Goal: Navigation & Orientation: Find specific page/section

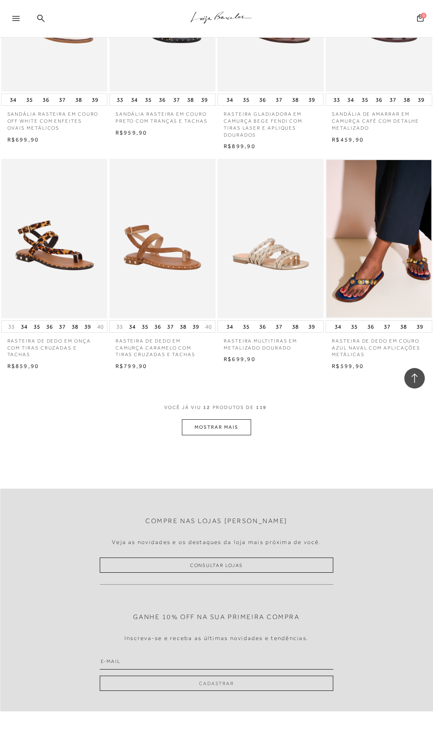
scroll to position [369, 0]
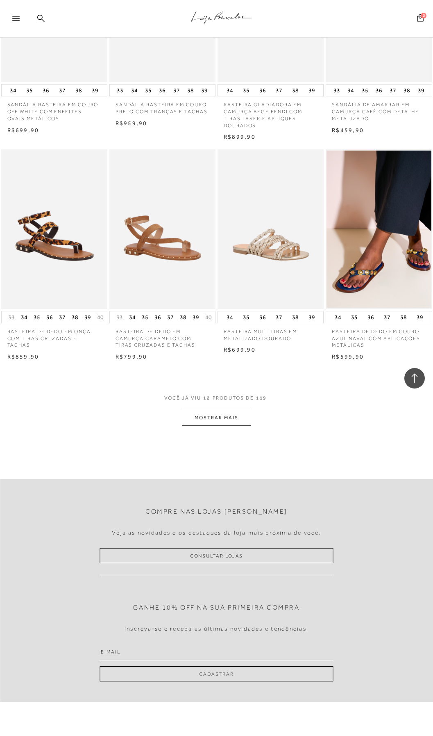
click at [227, 417] on button "MOSTRAR MAIS" at bounding box center [216, 418] width 69 height 16
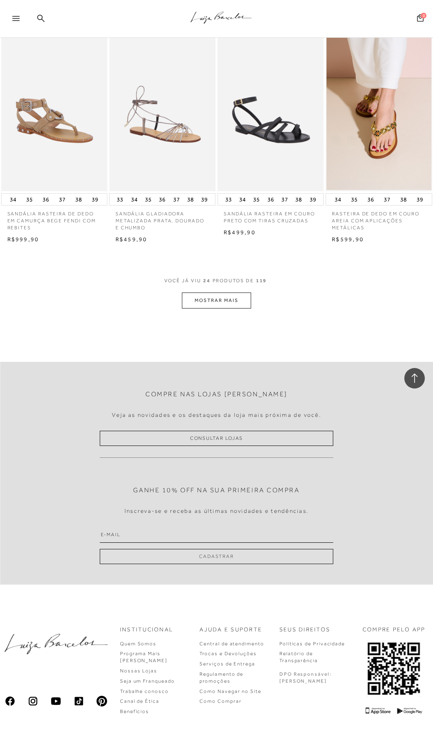
scroll to position [1148, 0]
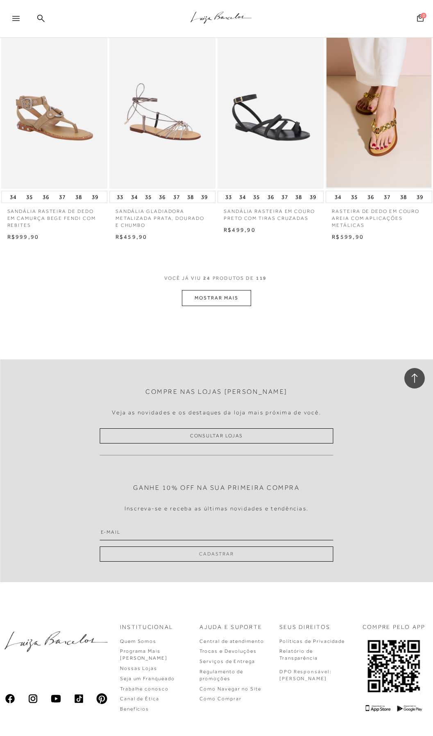
click at [228, 299] on button "MOSTRAR MAIS" at bounding box center [216, 298] width 69 height 16
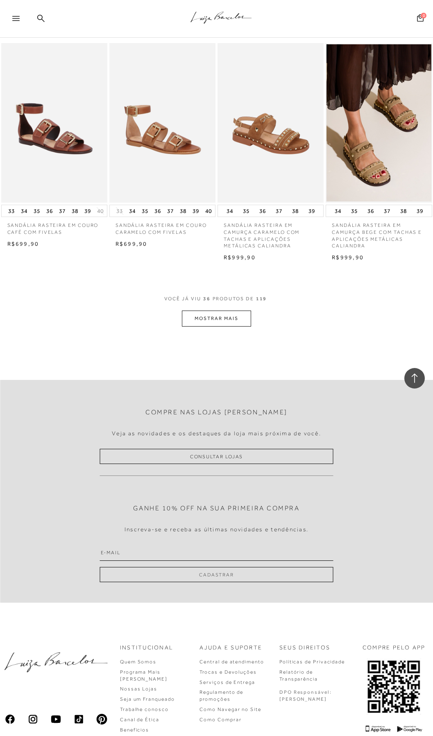
scroll to position [1844, 0]
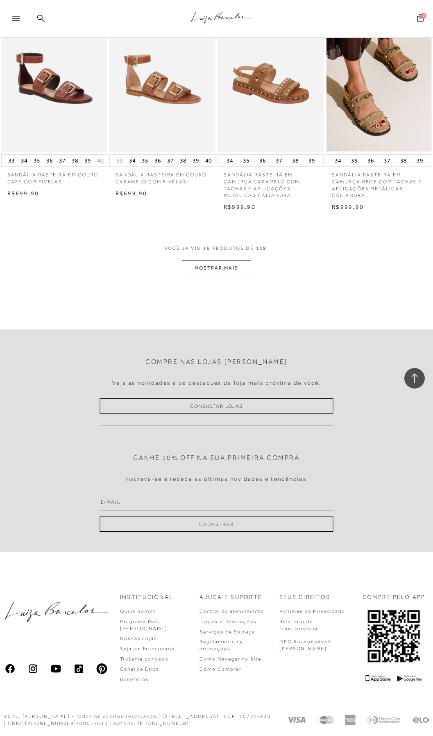
click at [219, 267] on button "MOSTRAR MAIS" at bounding box center [216, 268] width 69 height 16
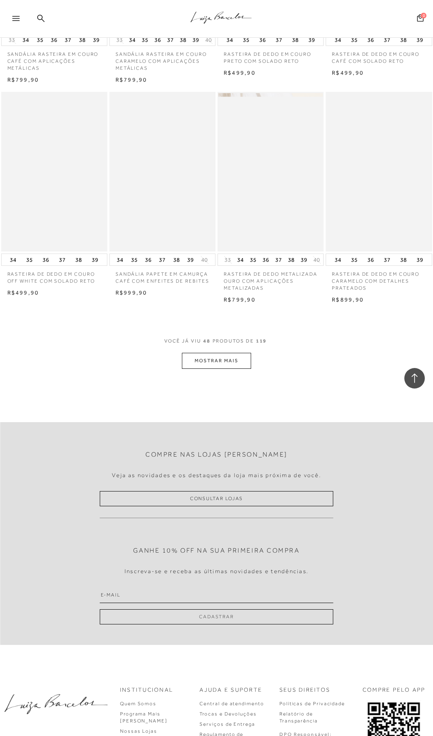
scroll to position [2418, 0]
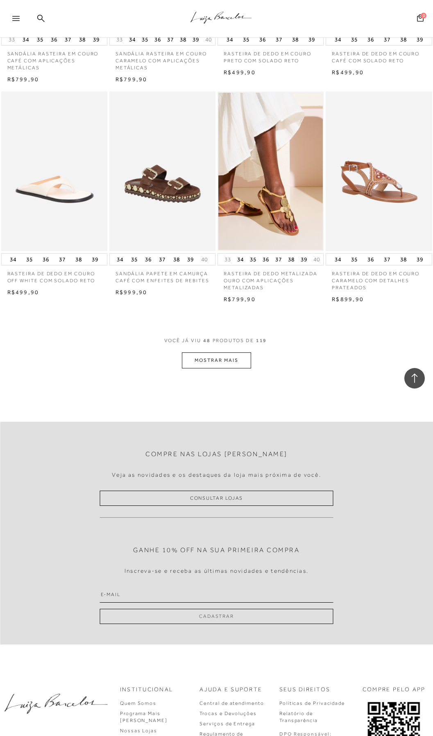
click at [230, 359] on button "MOSTRAR MAIS" at bounding box center [216, 360] width 69 height 16
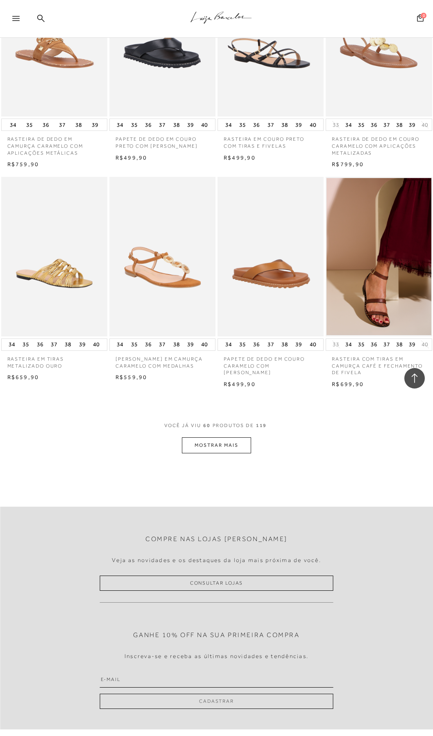
scroll to position [3116, 0]
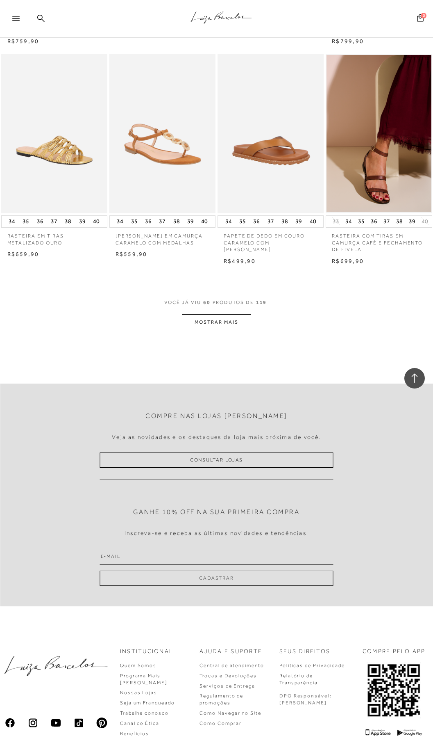
click at [214, 323] on button "MOSTRAR MAIS" at bounding box center [216, 322] width 69 height 16
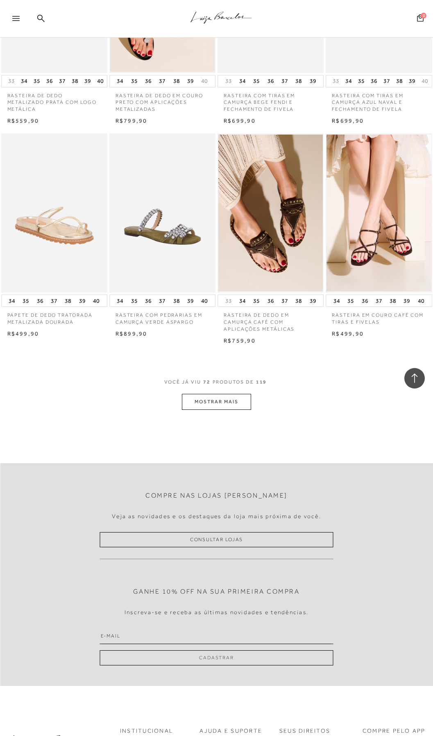
scroll to position [3813, 0]
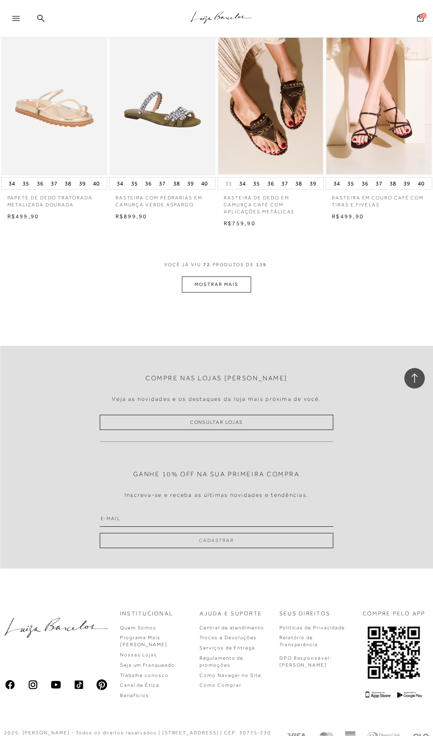
click at [223, 284] on button "MOSTRAR MAIS" at bounding box center [216, 284] width 69 height 16
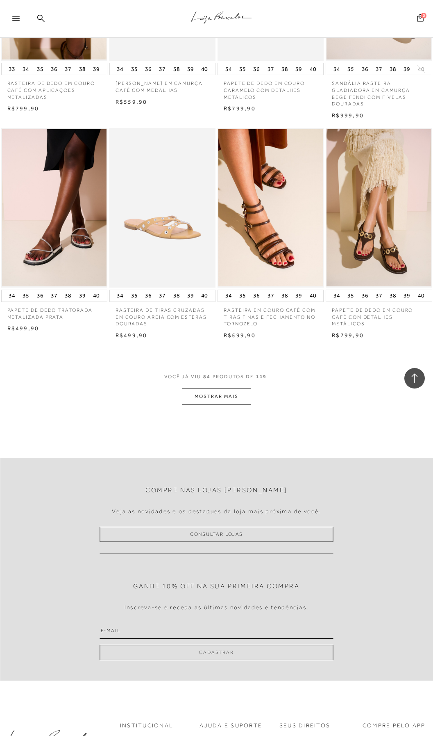
scroll to position [4428, 0]
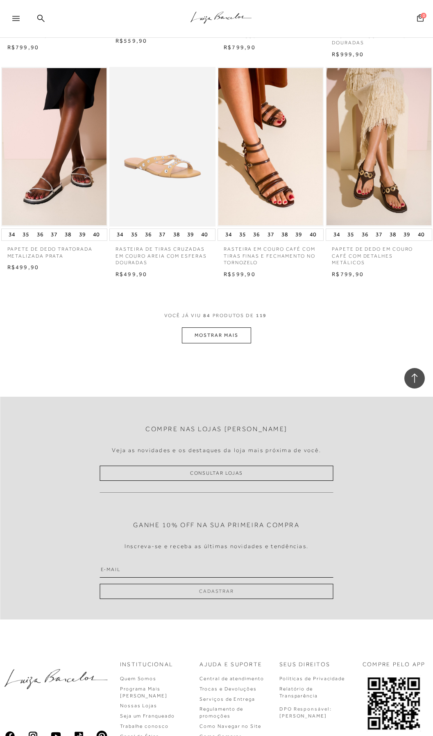
click at [230, 335] on button "MOSTRAR MAIS" at bounding box center [216, 335] width 69 height 16
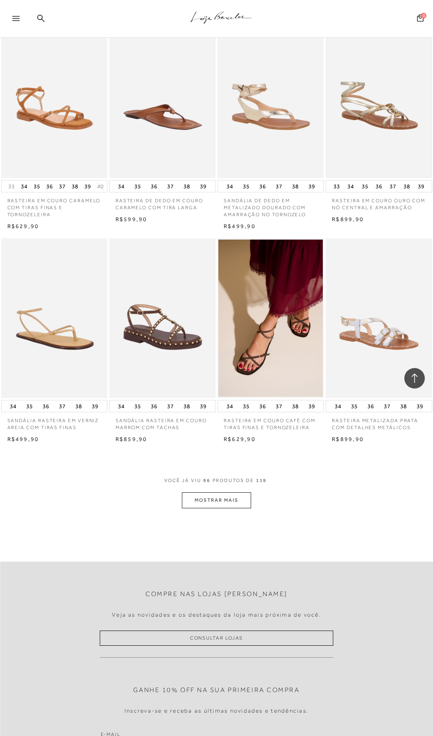
scroll to position [4961, 0]
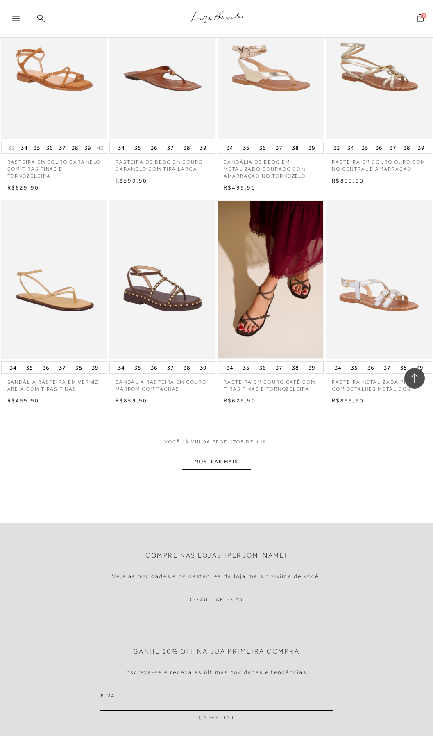
click at [214, 462] on button "MOSTRAR MAIS" at bounding box center [216, 462] width 69 height 16
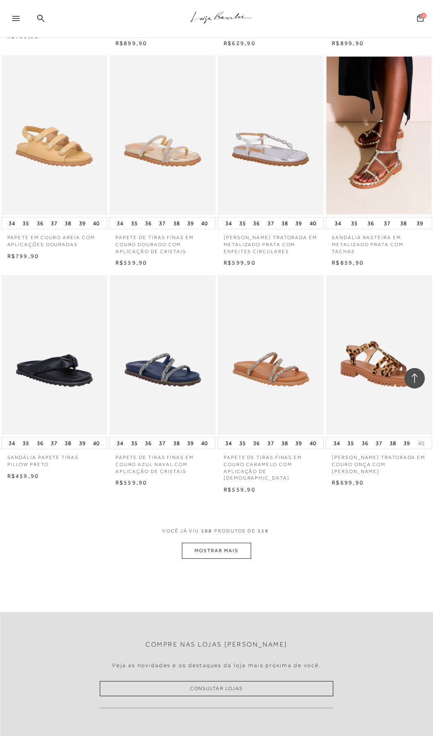
scroll to position [5617, 0]
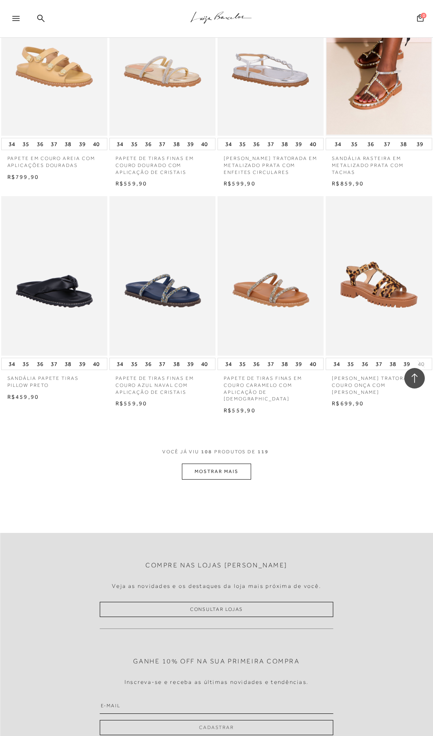
click at [213, 470] on button "MOSTRAR MAIS" at bounding box center [216, 471] width 69 height 16
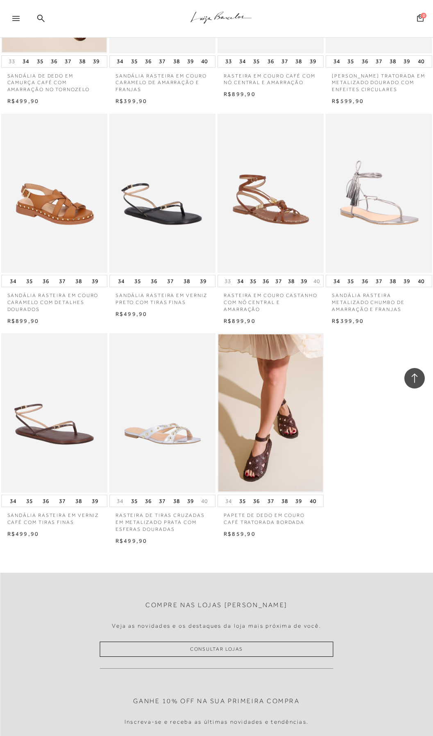
scroll to position [6150, 0]
